Goal: Task Accomplishment & Management: Manage account settings

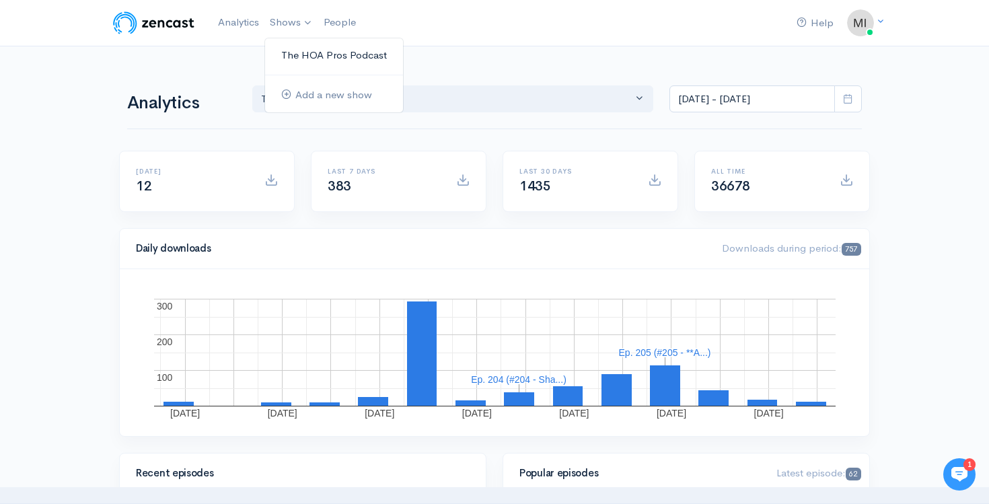
click at [300, 59] on link "The HOA Pros Podcast" at bounding box center [334, 56] width 138 height 24
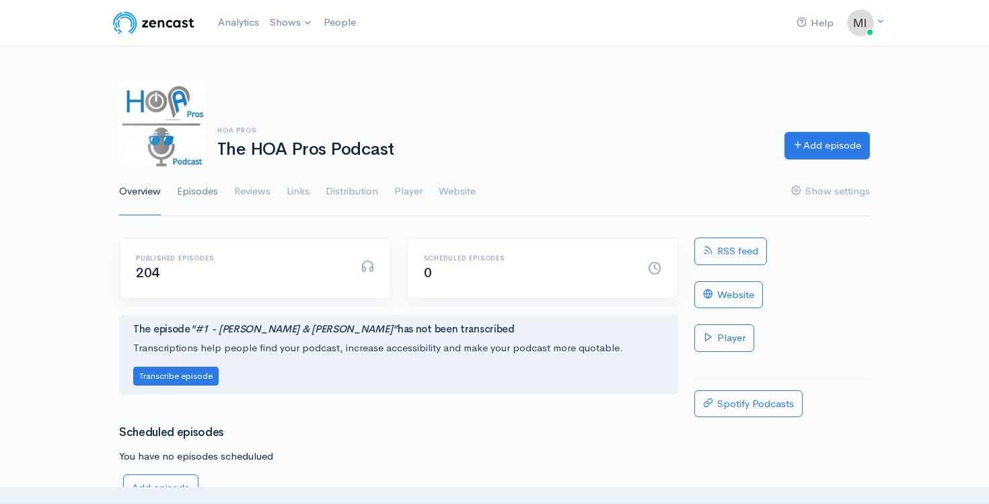
click at [211, 194] on link "Episodes" at bounding box center [197, 191] width 41 height 48
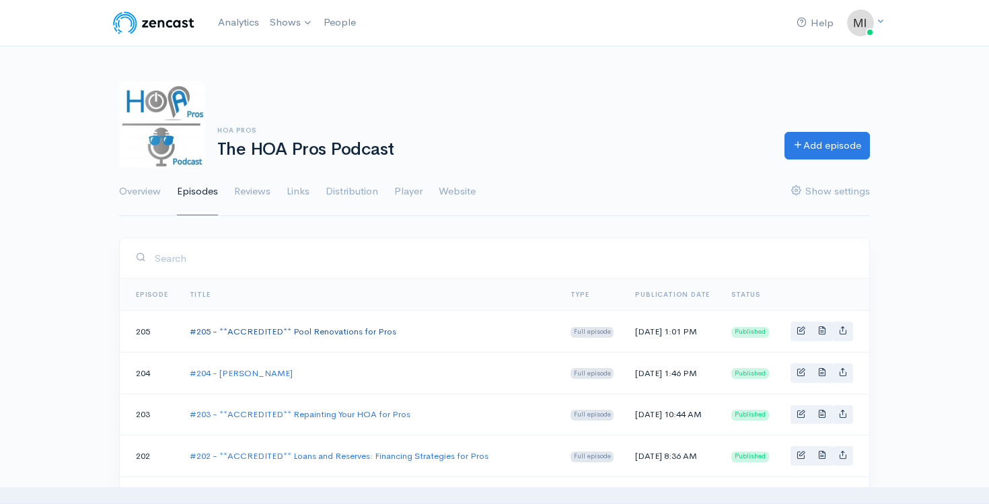
click at [287, 332] on link "#205 - **ACCREDITED** Pool Renovations for Pros" at bounding box center [293, 331] width 206 height 11
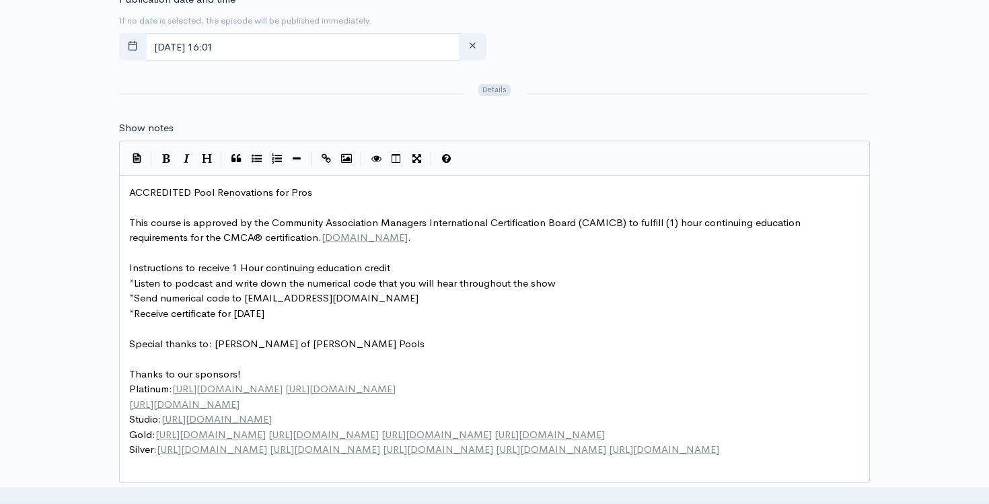
scroll to position [687, 0]
